Goal: Book appointment/travel/reservation

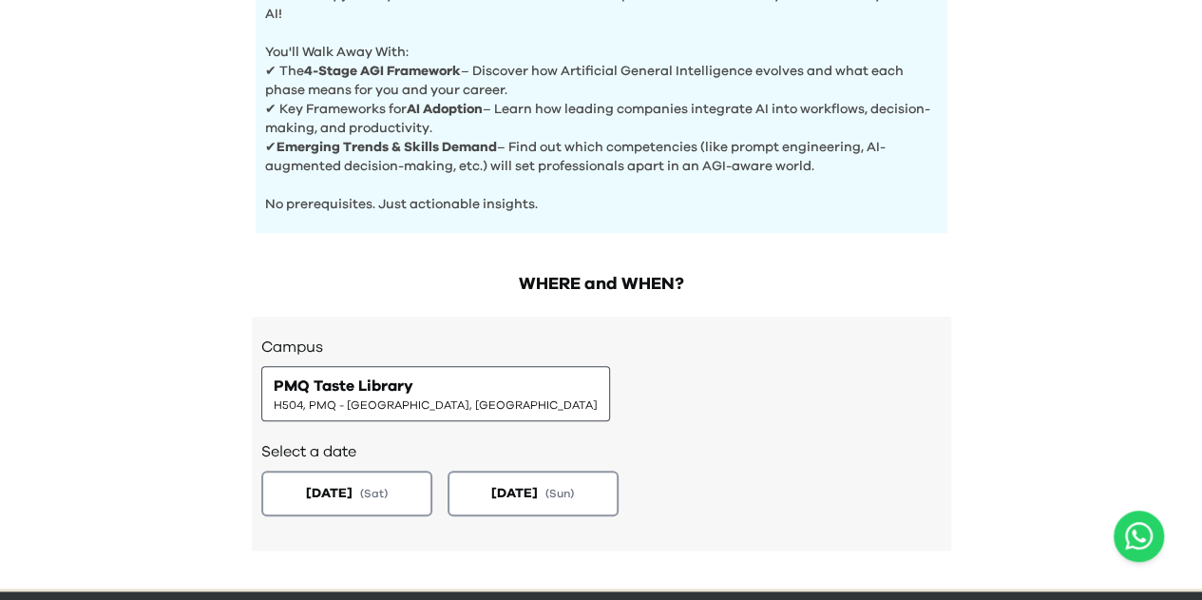
scroll to position [855, 0]
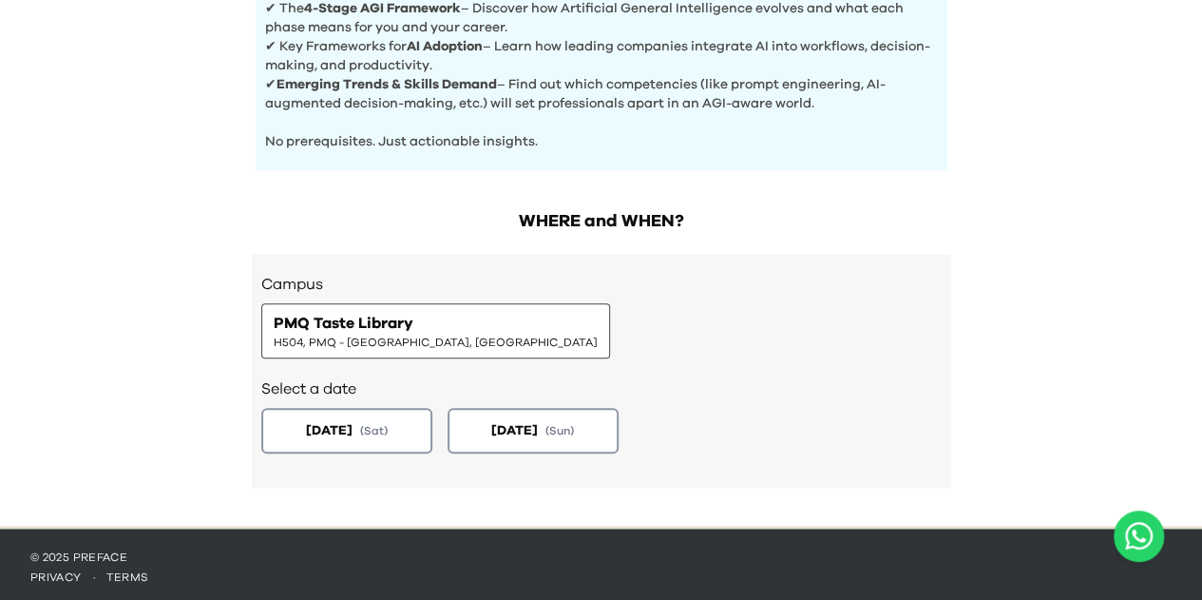
click at [308, 325] on span "PMQ Taste Library" at bounding box center [344, 323] width 140 height 23
click at [337, 420] on span "[DATE]" at bounding box center [327, 430] width 48 height 20
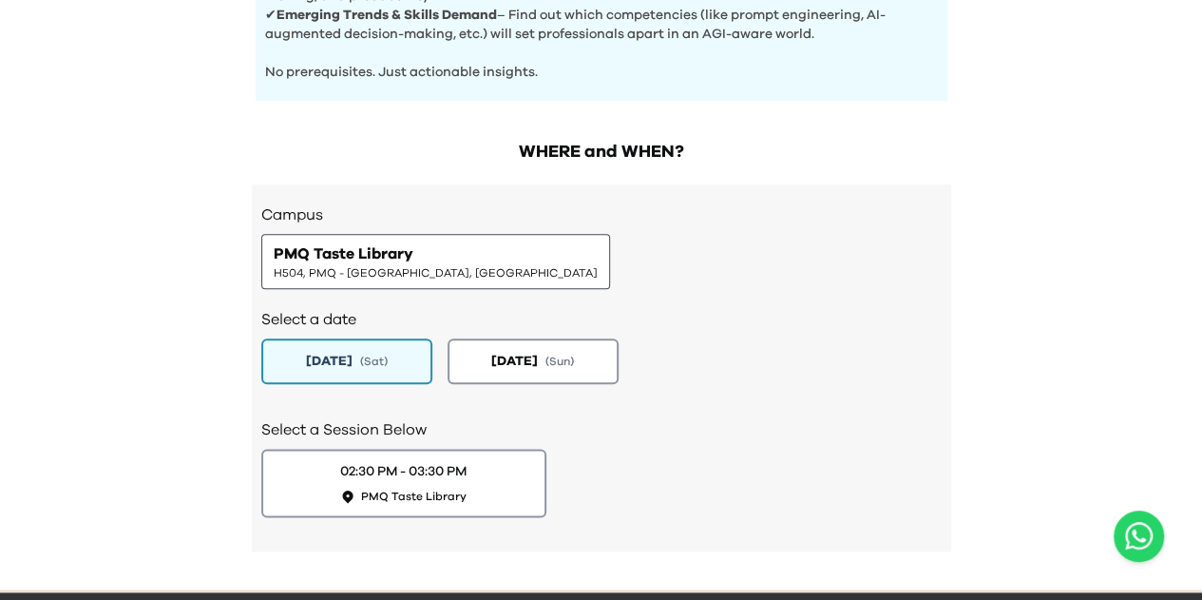
scroll to position [988, 0]
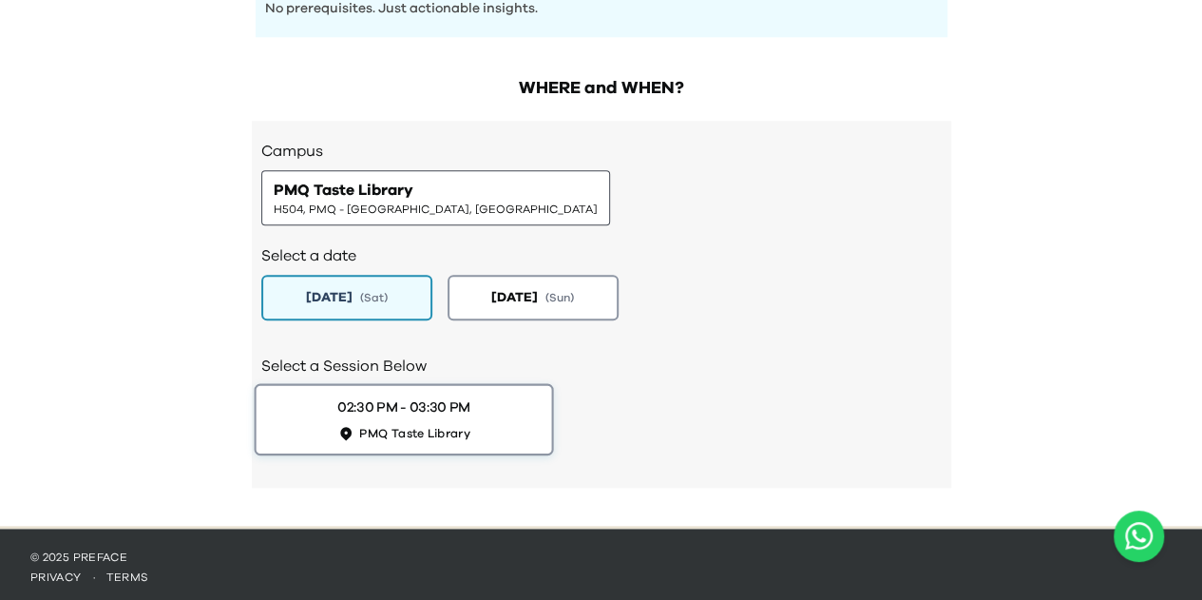
click at [369, 397] on div "02:30 PM - 03:30 PM" at bounding box center [403, 407] width 133 height 20
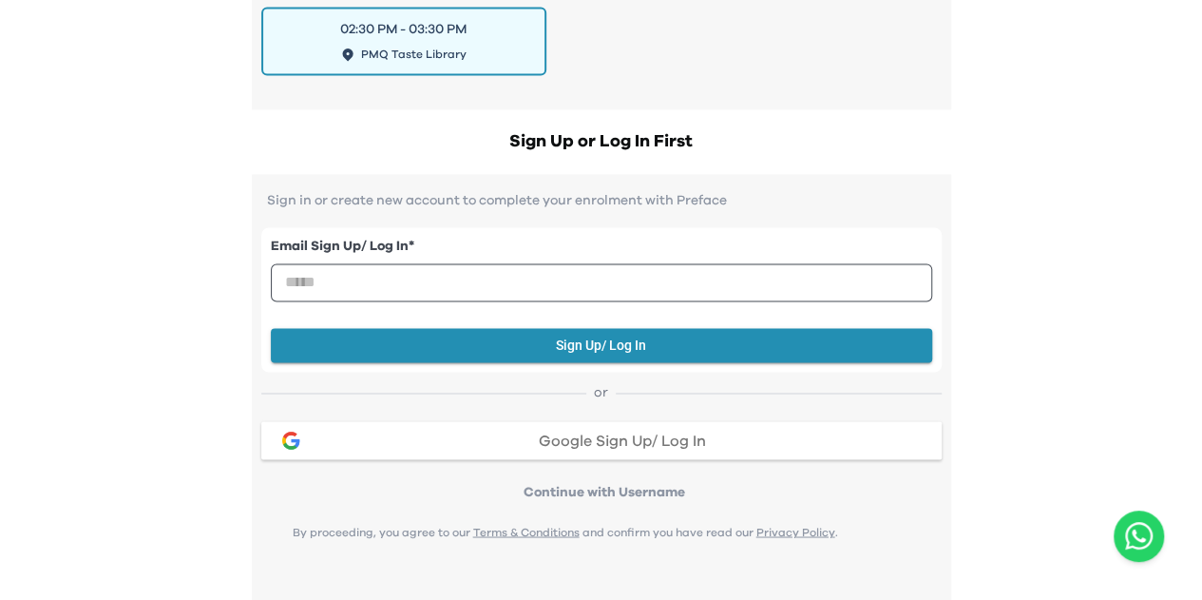
scroll to position [1369, 0]
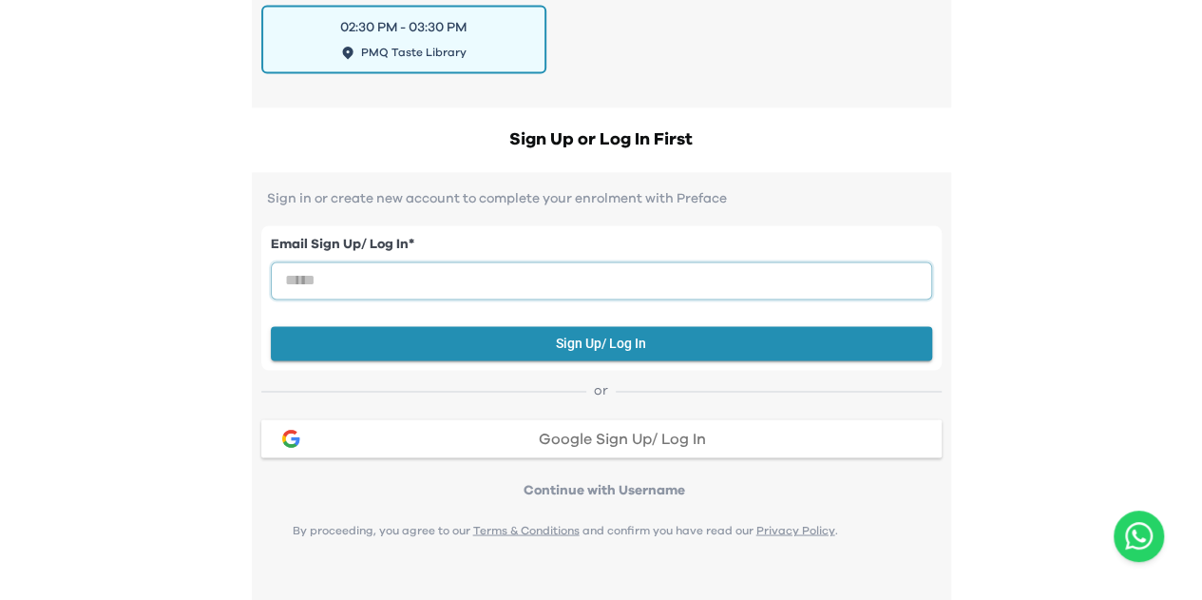
click at [408, 261] on input "email" at bounding box center [602, 280] width 662 height 38
type input "**********"
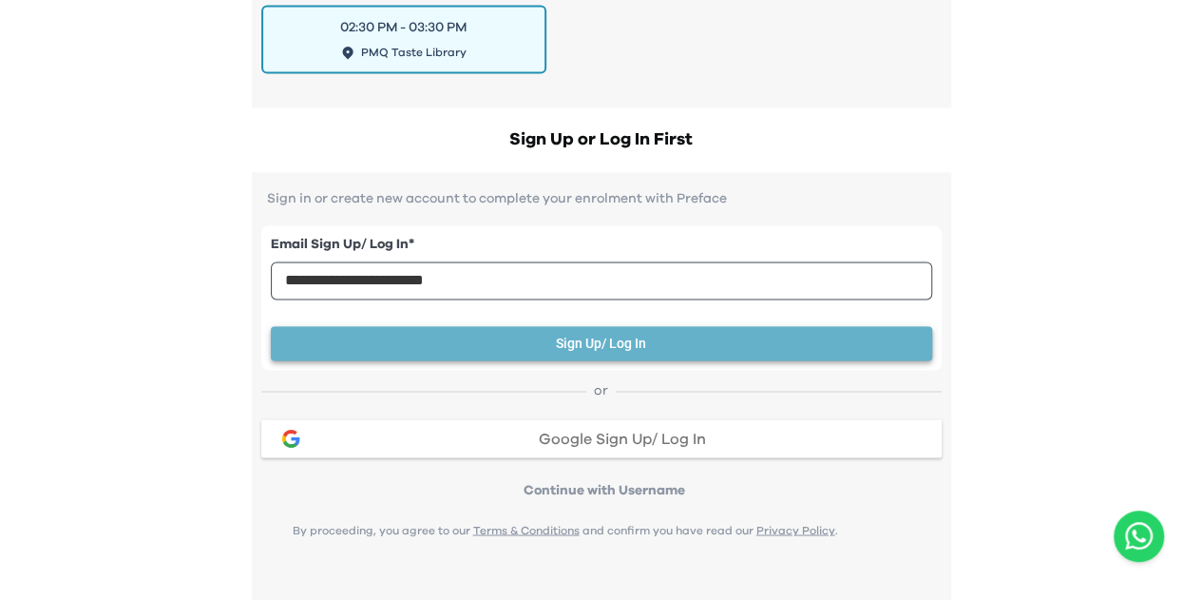
click at [582, 337] on button "Sign Up/ Log In" at bounding box center [602, 343] width 662 height 35
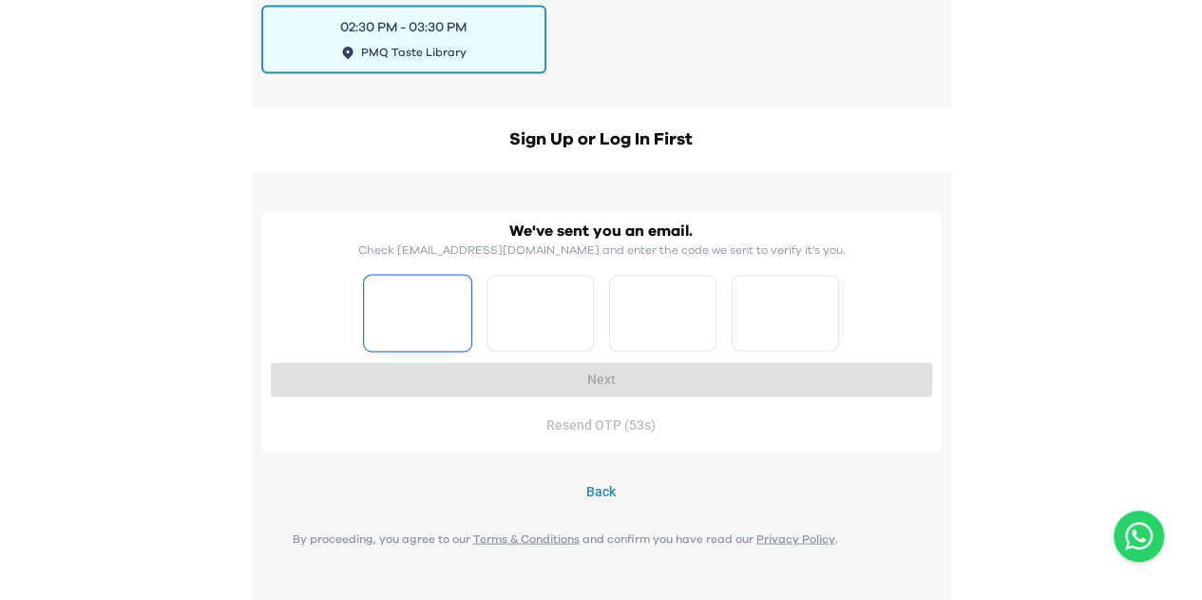
click at [400, 305] on input "Please enter OTP character 1" at bounding box center [417, 313] width 107 height 76
type input "*"
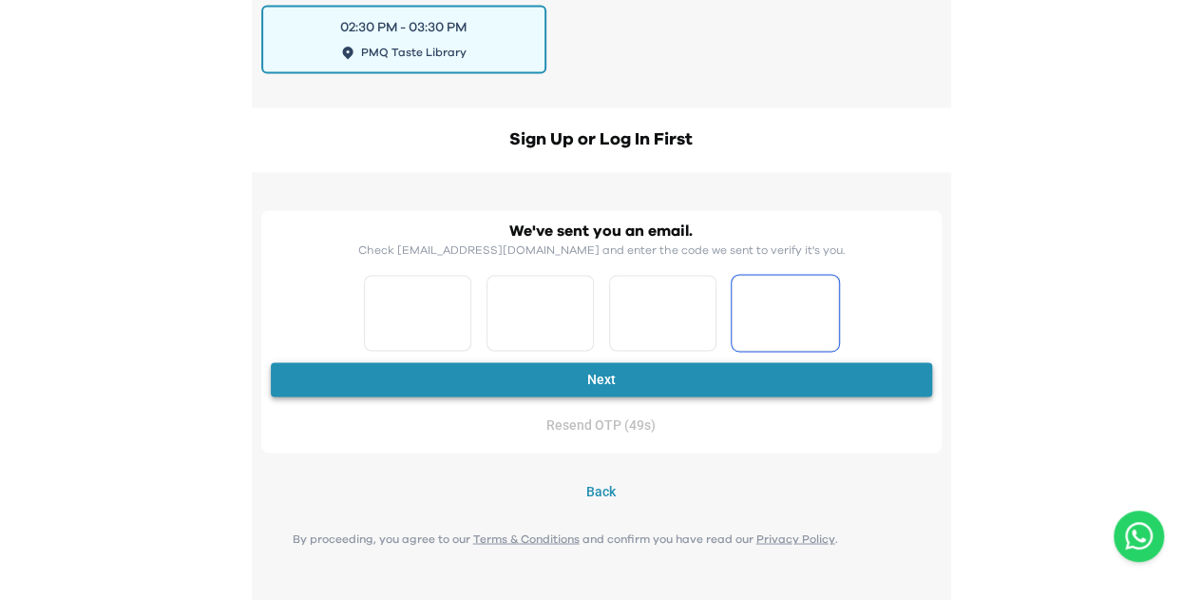
type input "*"
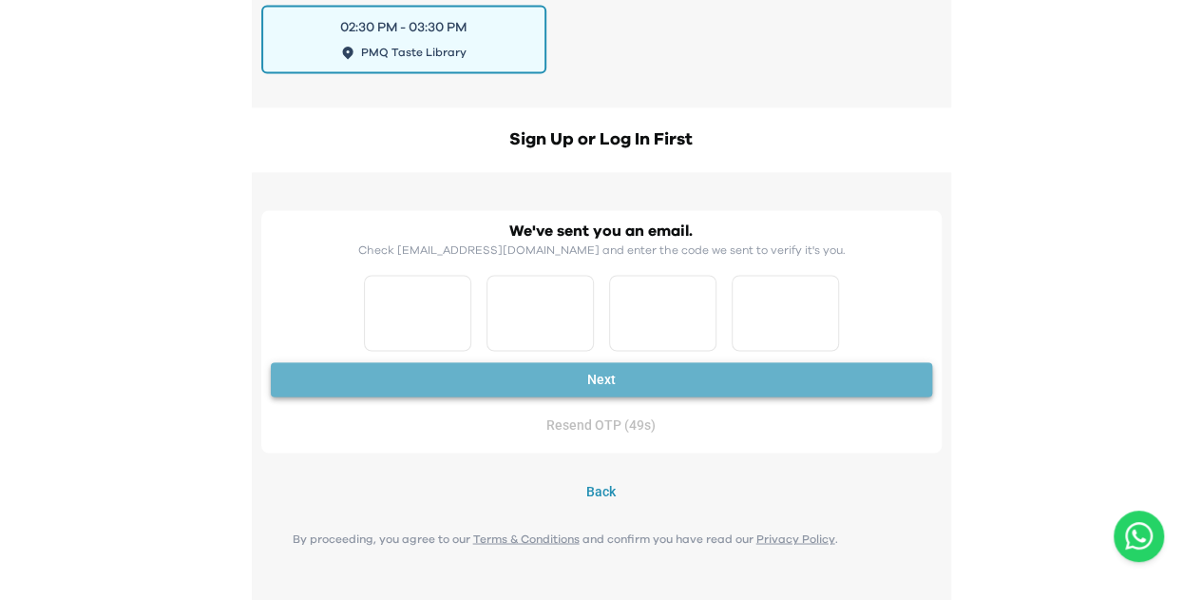
click at [568, 370] on button "Next" at bounding box center [602, 379] width 662 height 35
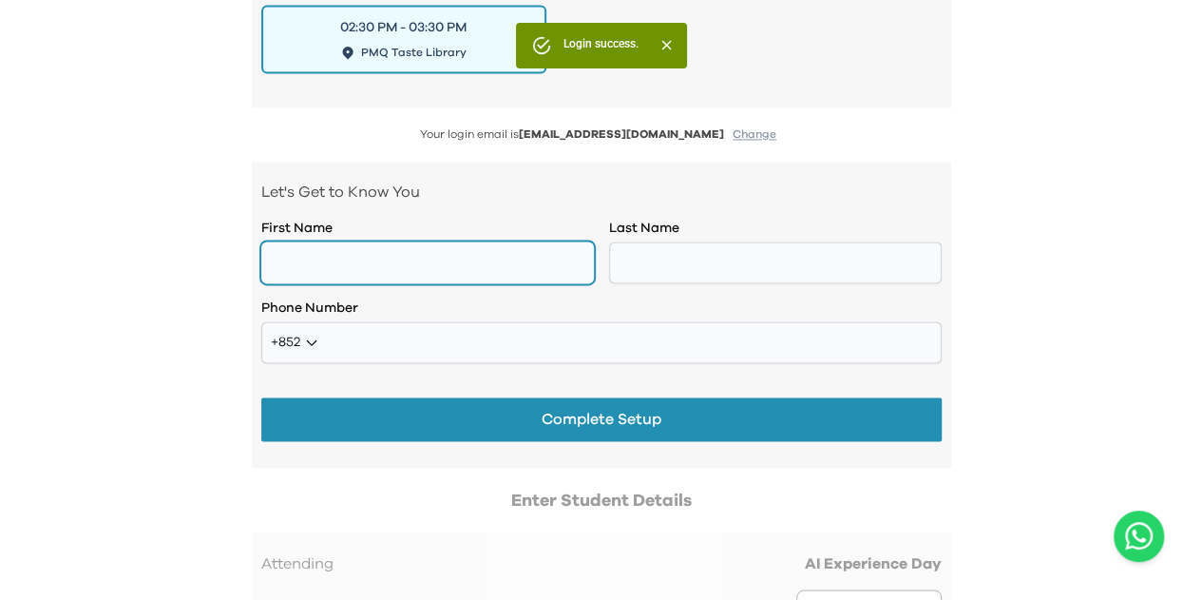
click at [430, 249] on input "text" at bounding box center [427, 262] width 333 height 42
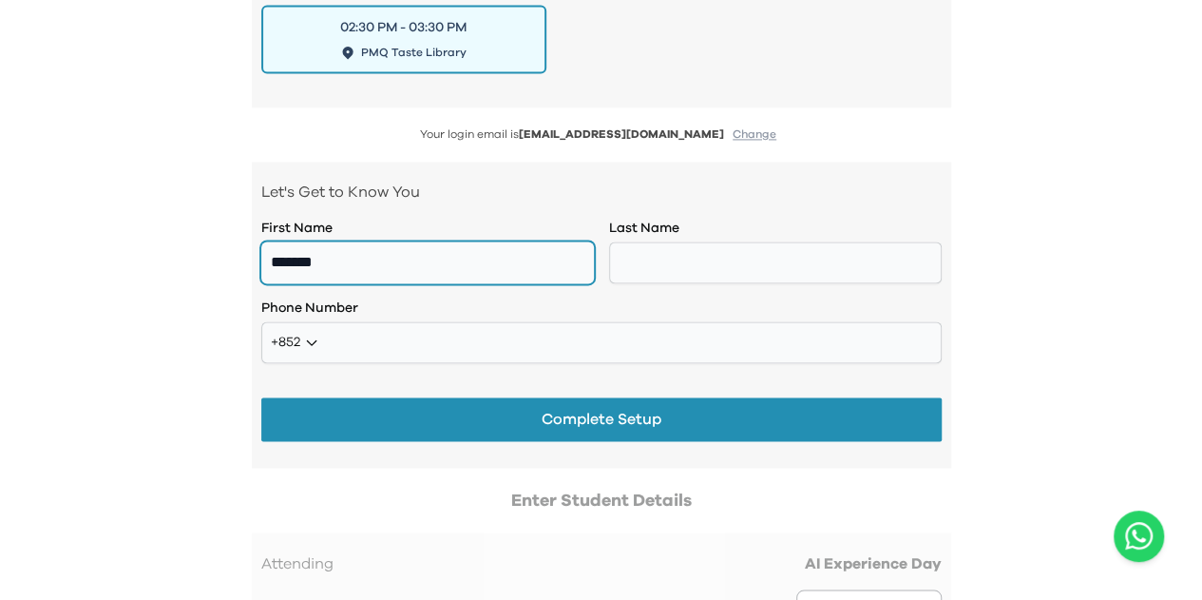
type input "*******"
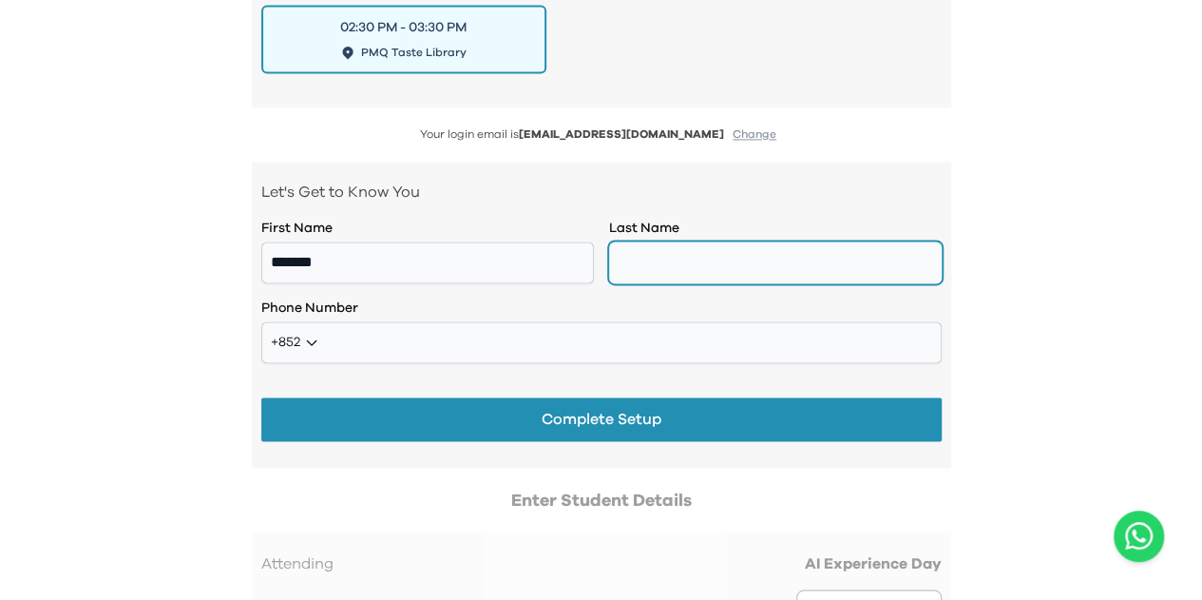
click at [642, 255] on input "text" at bounding box center [775, 262] width 333 height 42
type input "***"
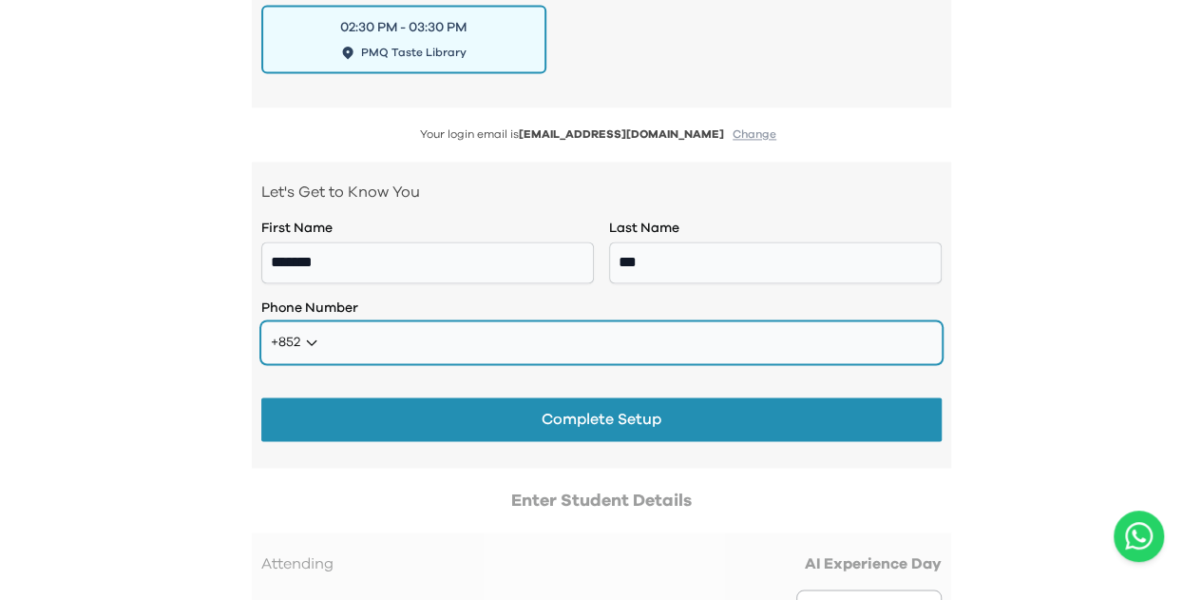
click at [563, 331] on input "tel" at bounding box center [601, 342] width 681 height 42
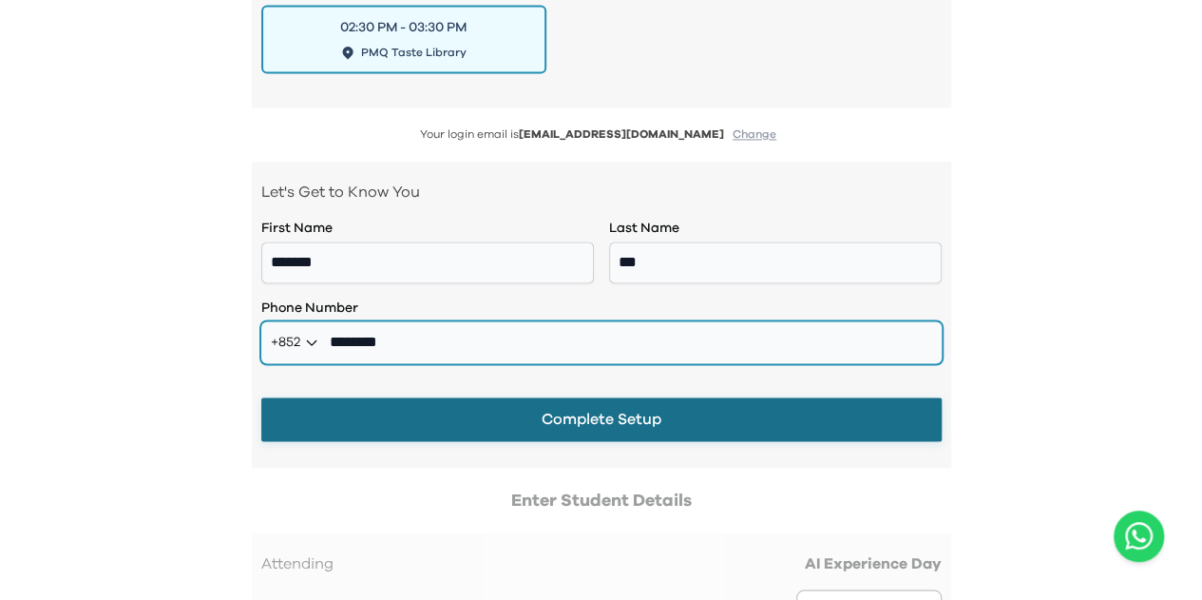
type input "********"
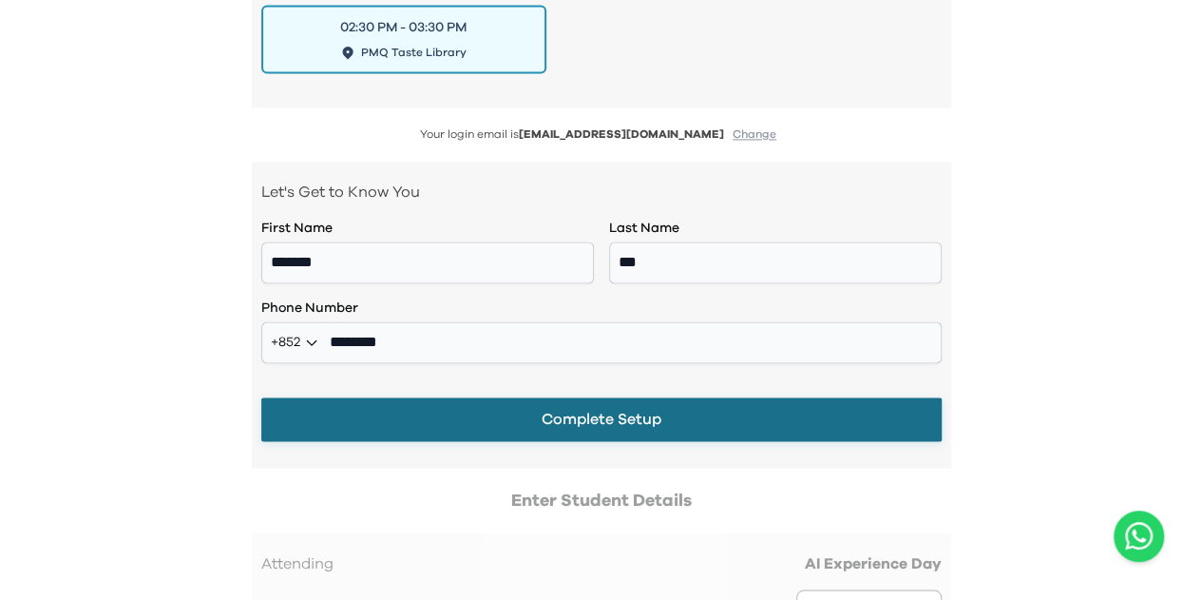
click at [608, 408] on button "Complete Setup" at bounding box center [601, 419] width 681 height 44
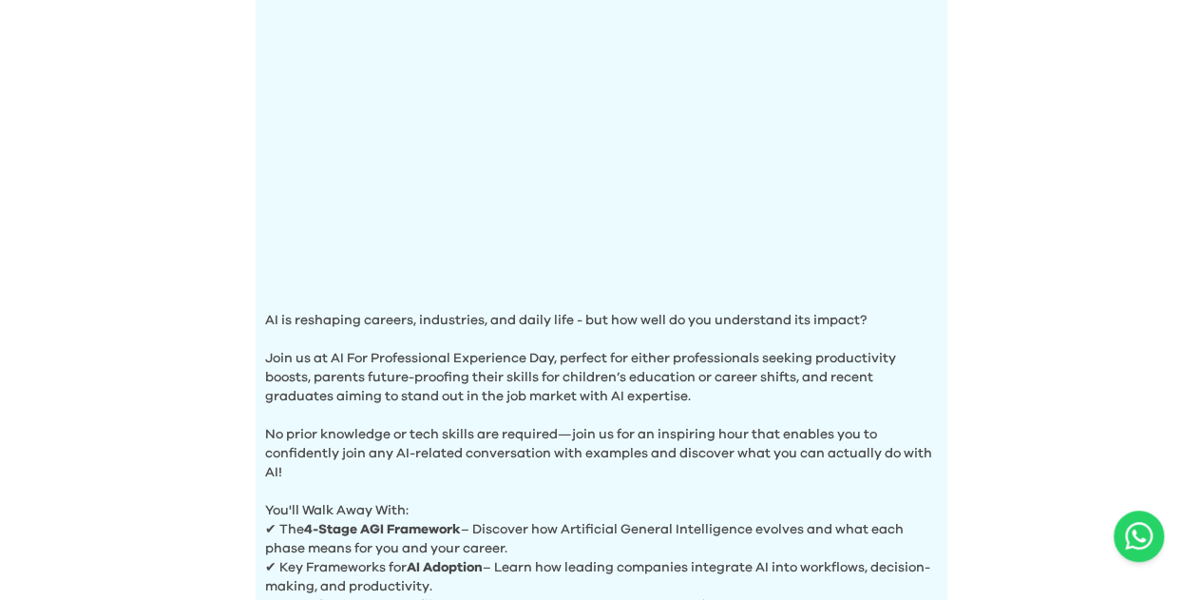
scroll to position [475, 0]
